Goal: Information Seeking & Learning: Understand process/instructions

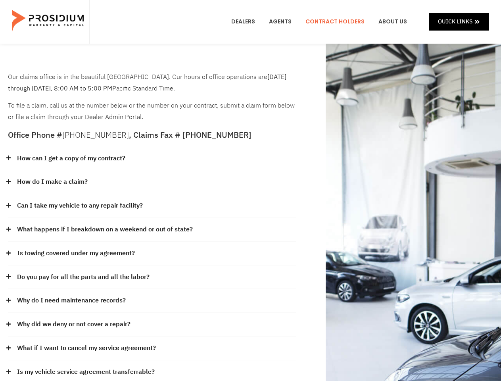
click at [250, 190] on div "How do I make a claim?" at bounding box center [152, 182] width 288 height 24
click at [152, 159] on div "How can I get a copy of my contract?" at bounding box center [152, 159] width 288 height 24
click at [71, 158] on link "How can I get a copy of my contract?" at bounding box center [71, 159] width 108 height 12
click at [152, 182] on div "How do I make a claim?" at bounding box center [152, 182] width 288 height 24
click at [52, 182] on link "How do I make a claim?" at bounding box center [52, 182] width 71 height 12
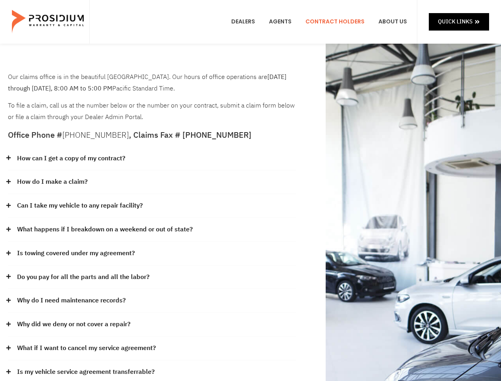
click at [152, 206] on div "Can I take my vehicle to any repair facility?" at bounding box center [152, 206] width 288 height 24
click at [80, 206] on link "Can I take my vehicle to any repair facility?" at bounding box center [80, 206] width 126 height 12
click at [152, 230] on link "What happens if I breakdown on a weekend or out of state?" at bounding box center [105, 230] width 176 height 12
click at [104, 229] on link "What happens if I breakdown on a weekend or out of state?" at bounding box center [105, 230] width 176 height 12
click at [152, 254] on div "Is towing covered under my agreement?" at bounding box center [152, 254] width 288 height 24
